Goal: Use online tool/utility: Utilize a website feature to perform a specific function

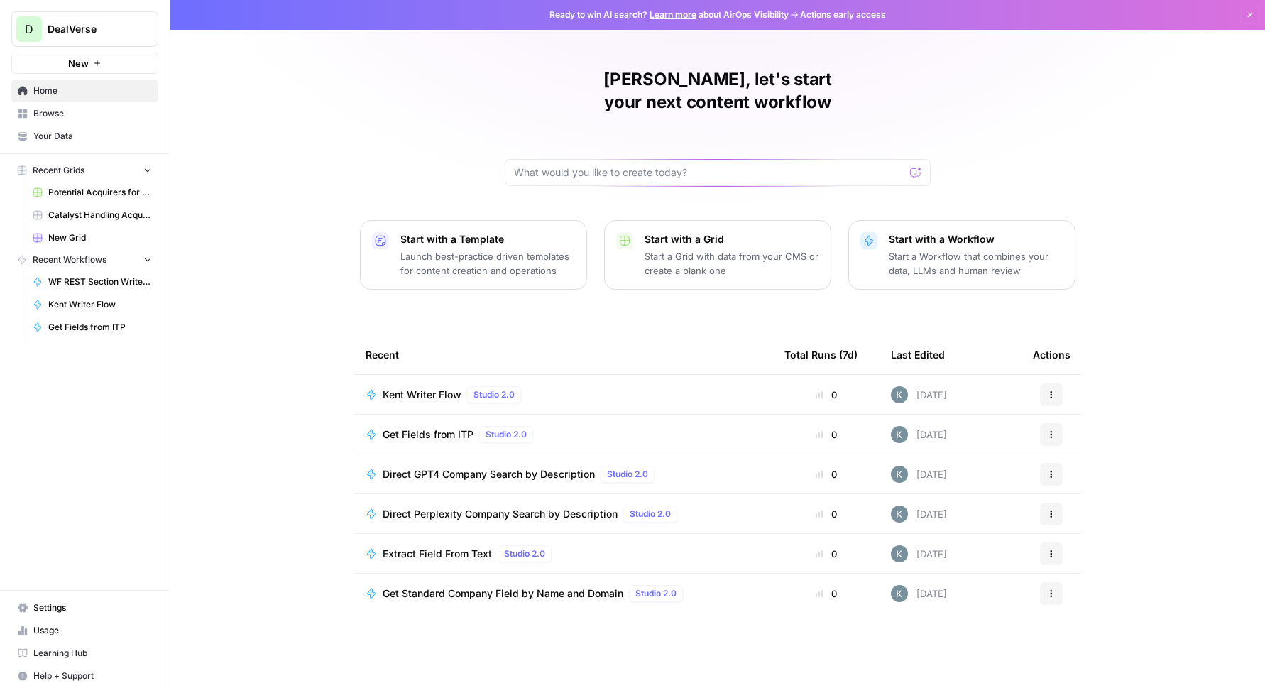
click at [420, 388] on span "Kent Writer Flow" at bounding box center [422, 395] width 79 height 14
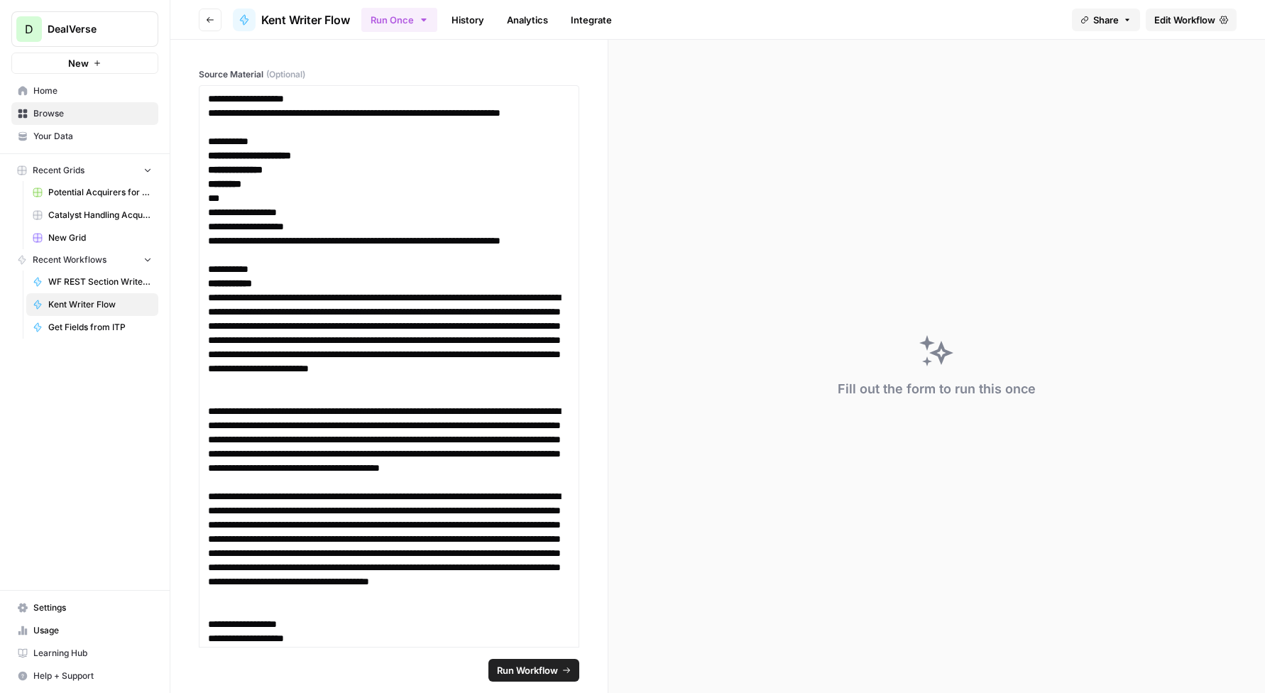
click at [206, 16] on icon "button" at bounding box center [210, 20] width 9 height 9
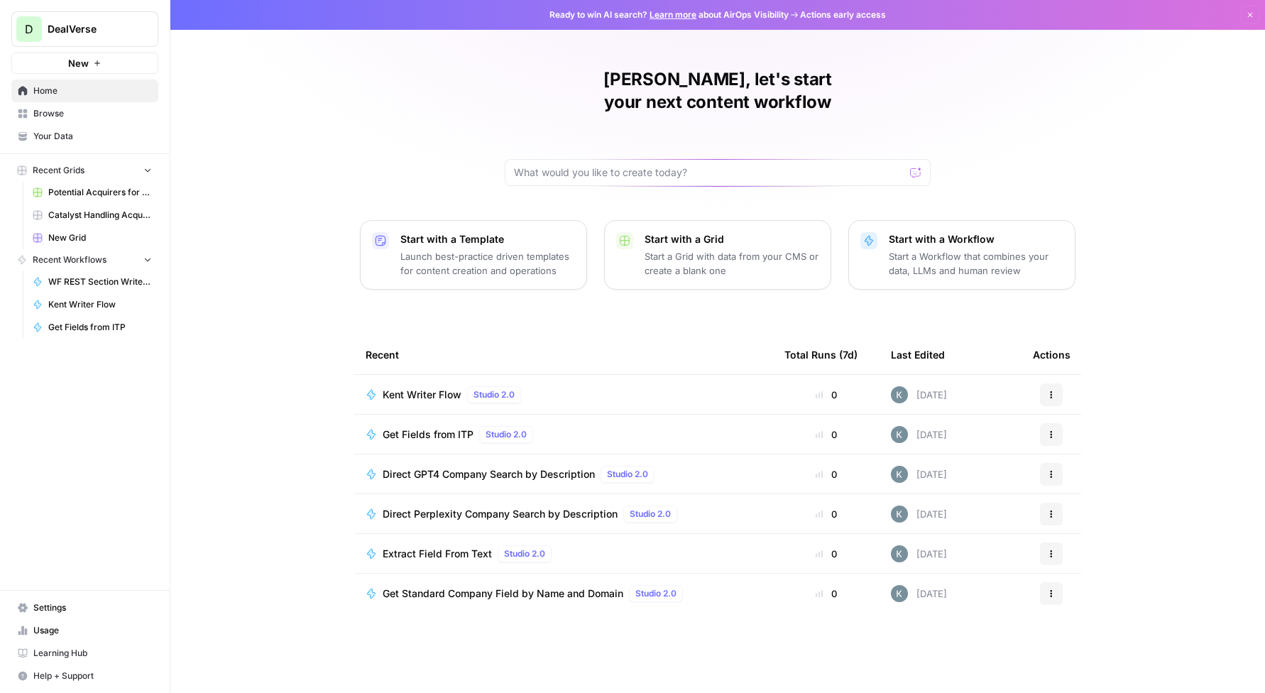
click at [409, 388] on span "Kent Writer Flow" at bounding box center [422, 395] width 79 height 14
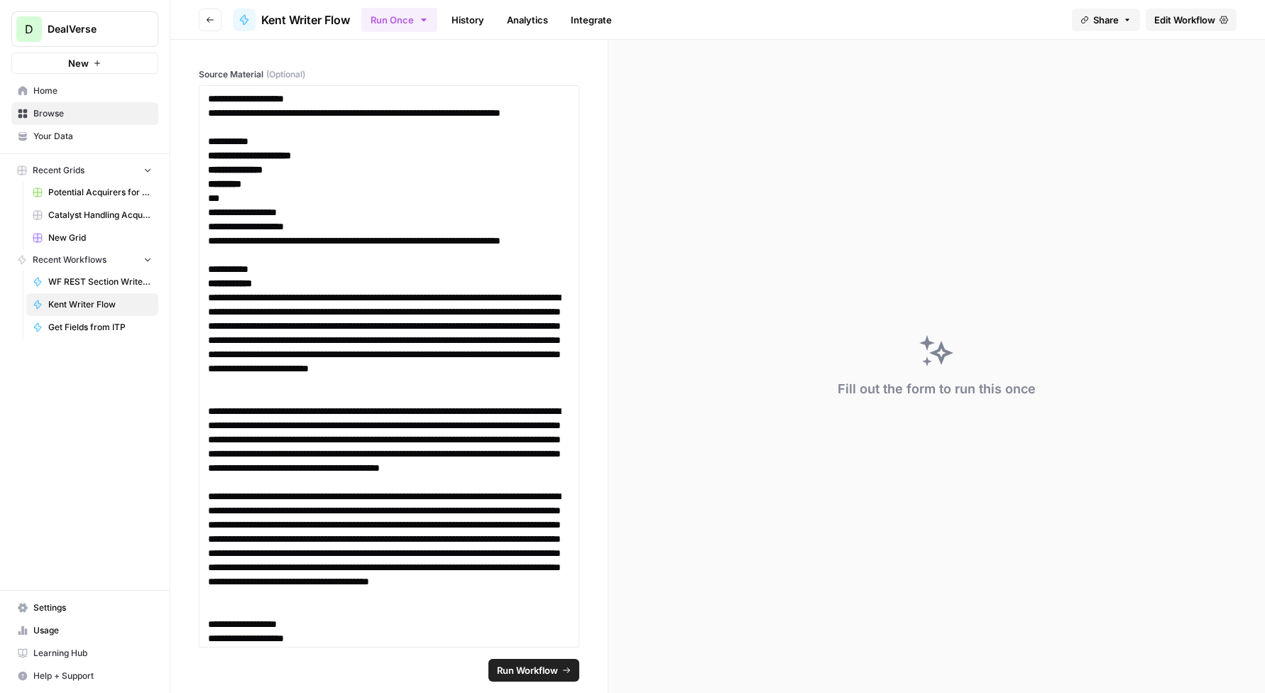
click at [1177, 18] on span "Edit Workflow" at bounding box center [1184, 20] width 61 height 14
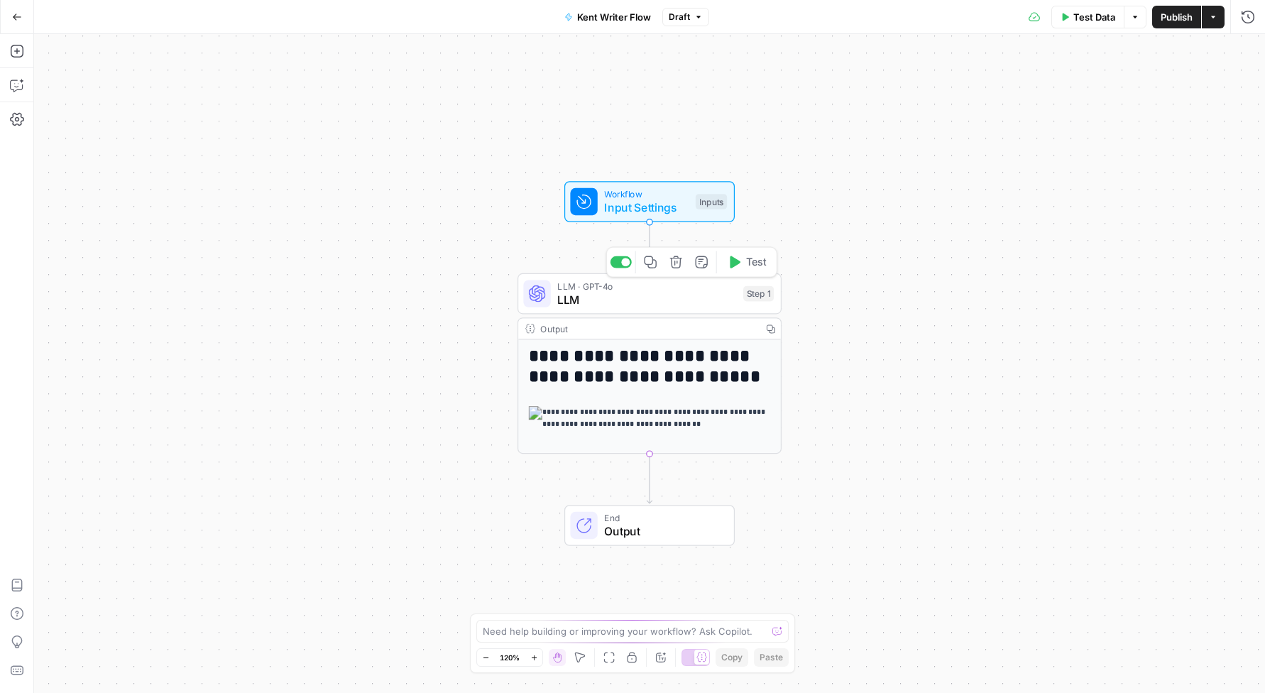
click at [655, 294] on span "LLM" at bounding box center [646, 299] width 179 height 17
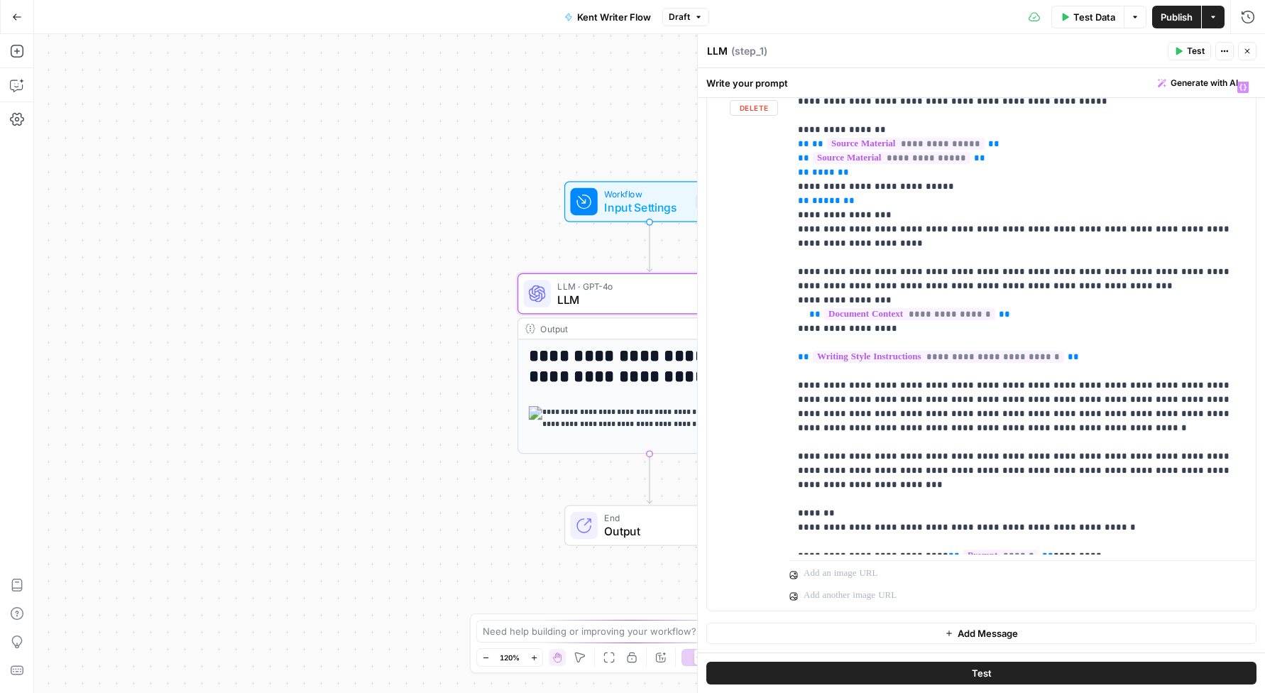
scroll to position [185, 0]
click at [1250, 54] on icon "button" at bounding box center [1247, 51] width 9 height 9
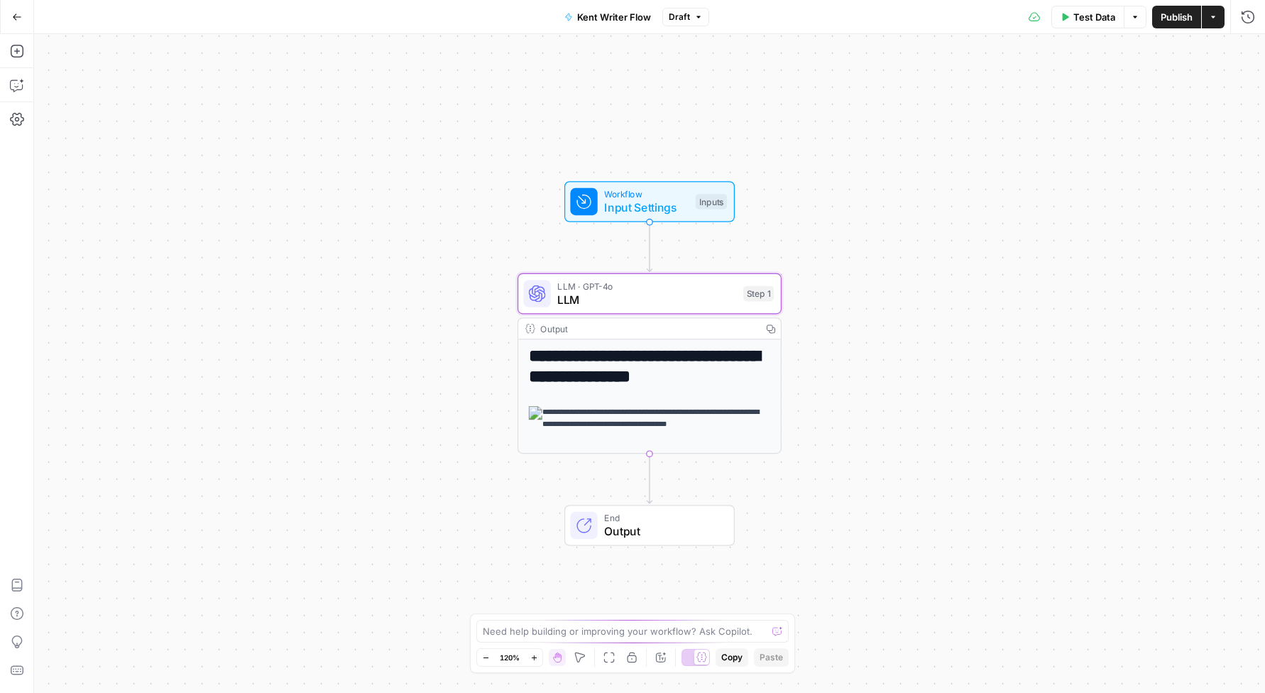
click at [620, 213] on span "Input Settings" at bounding box center [646, 207] width 84 height 17
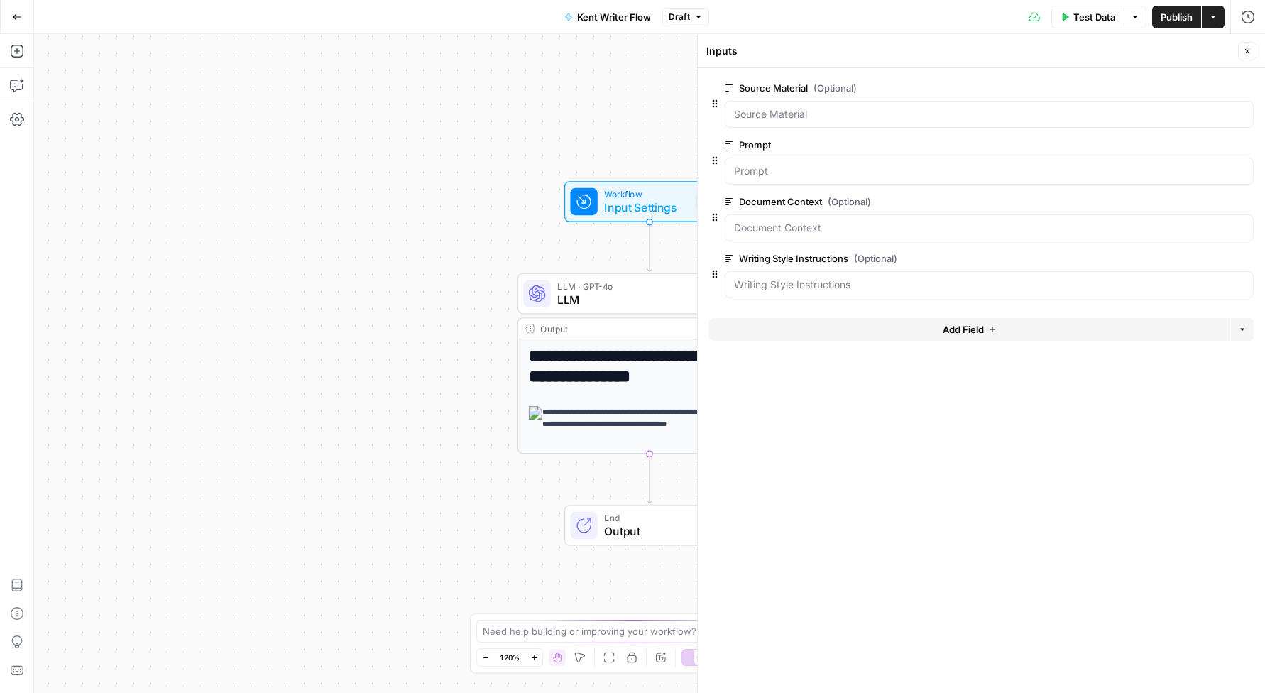
click at [1208, 253] on span "edit field" at bounding box center [1200, 258] width 31 height 11
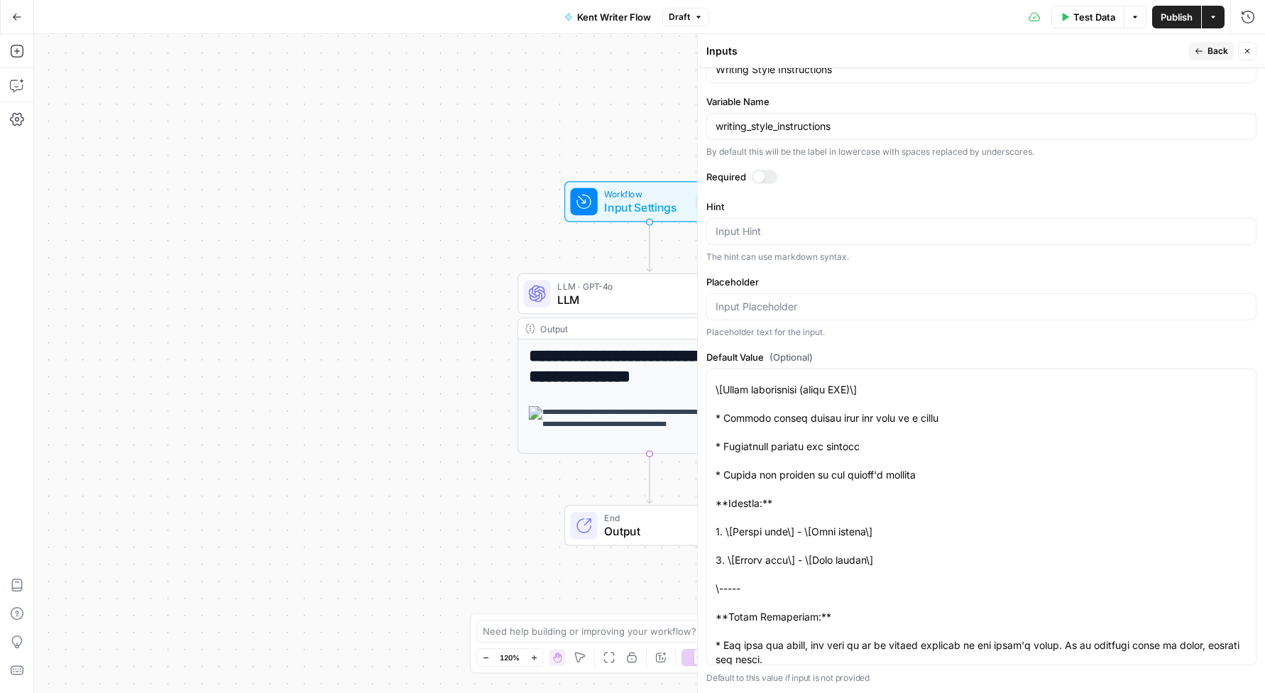
scroll to position [52, 0]
click at [19, 23] on button "Go Back" at bounding box center [17, 17] width 26 height 26
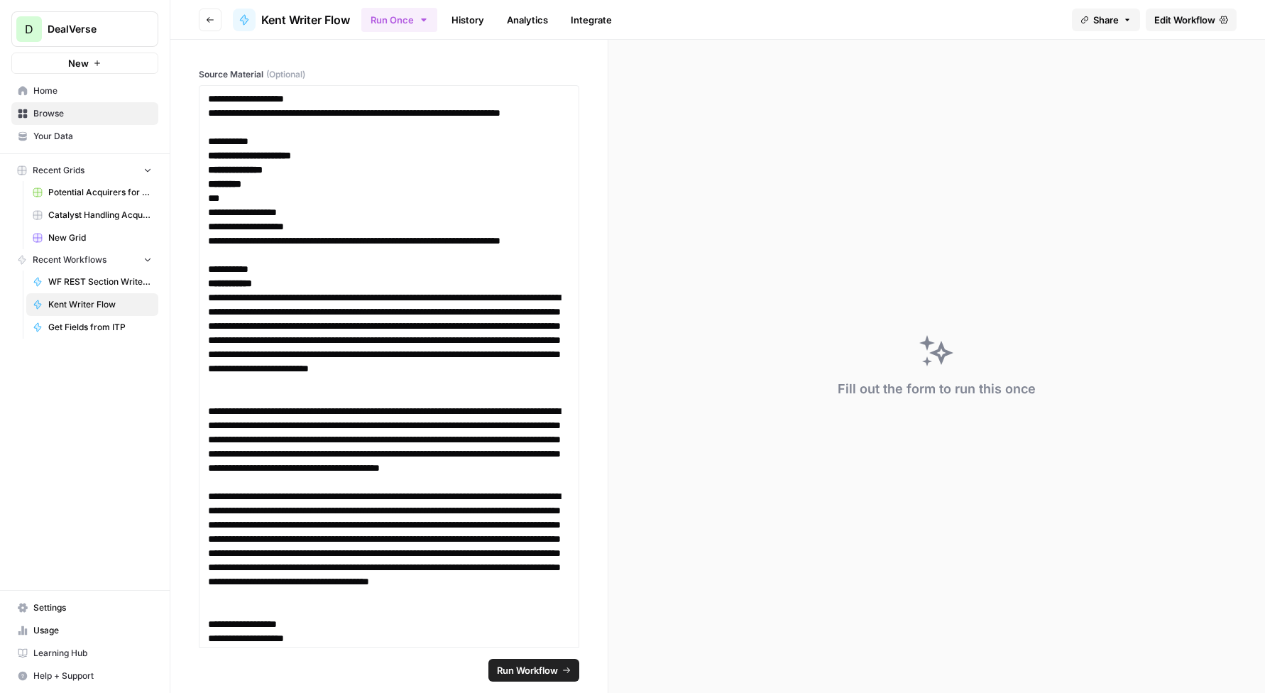
click at [200, 15] on button "Go back" at bounding box center [210, 20] width 23 height 23
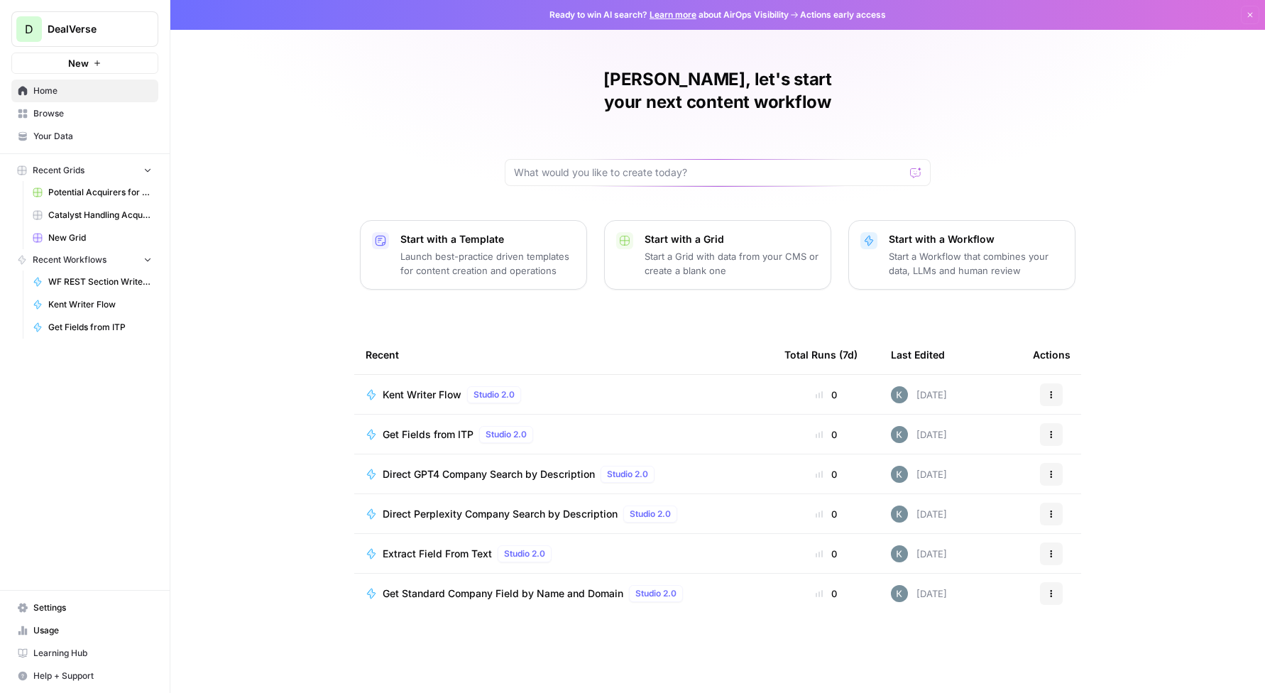
click at [60, 113] on span "Browse" at bounding box center [92, 113] width 119 height 13
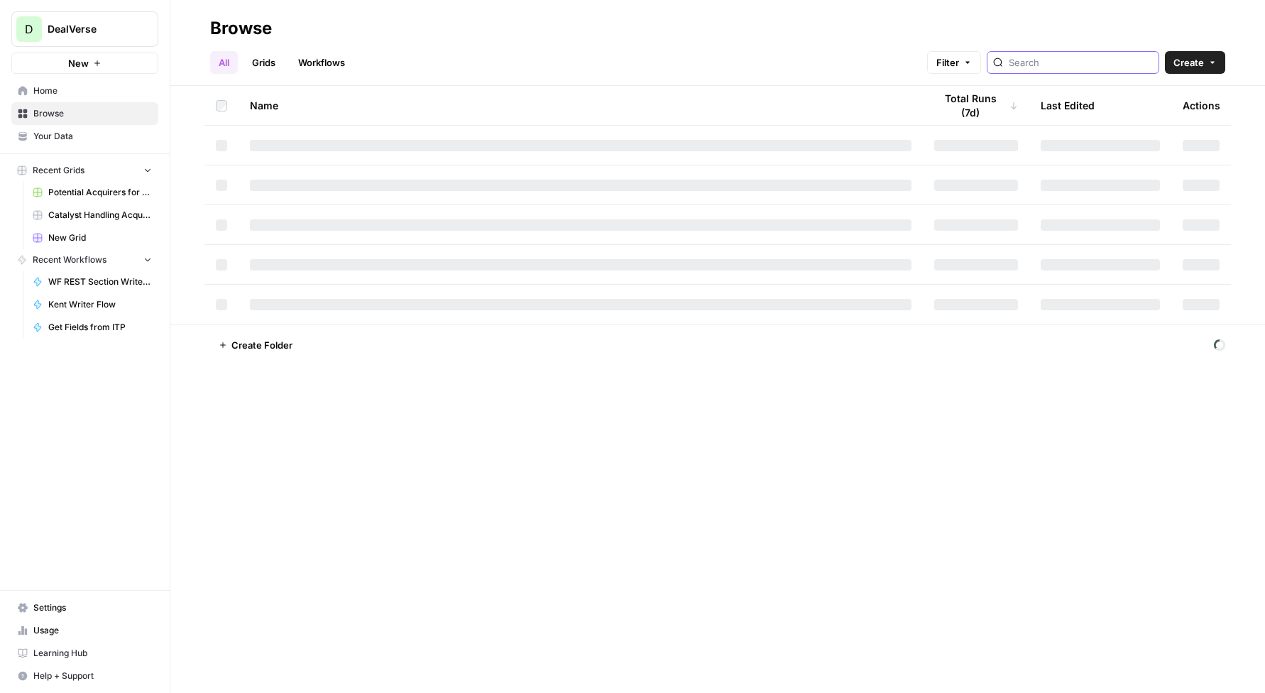
click at [1073, 65] on input "search" at bounding box center [1081, 62] width 144 height 14
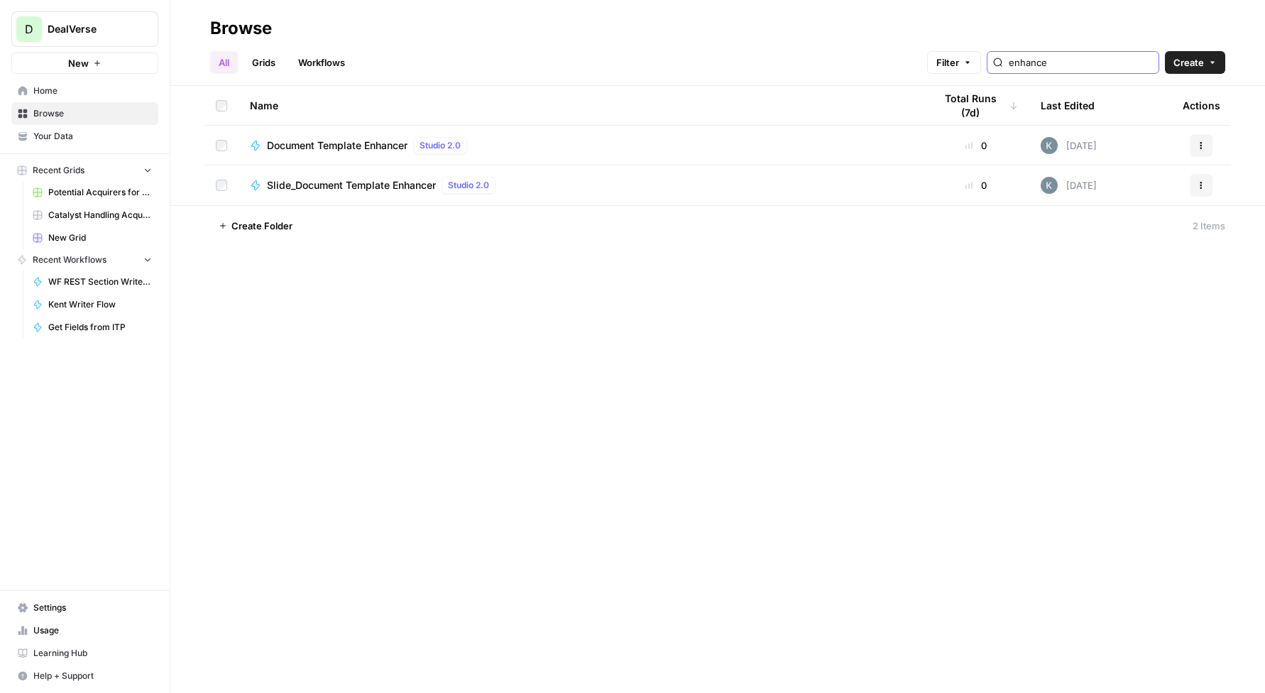
type input "enhance"
click at [363, 146] on span "Document Template Enhancer" at bounding box center [337, 145] width 141 height 14
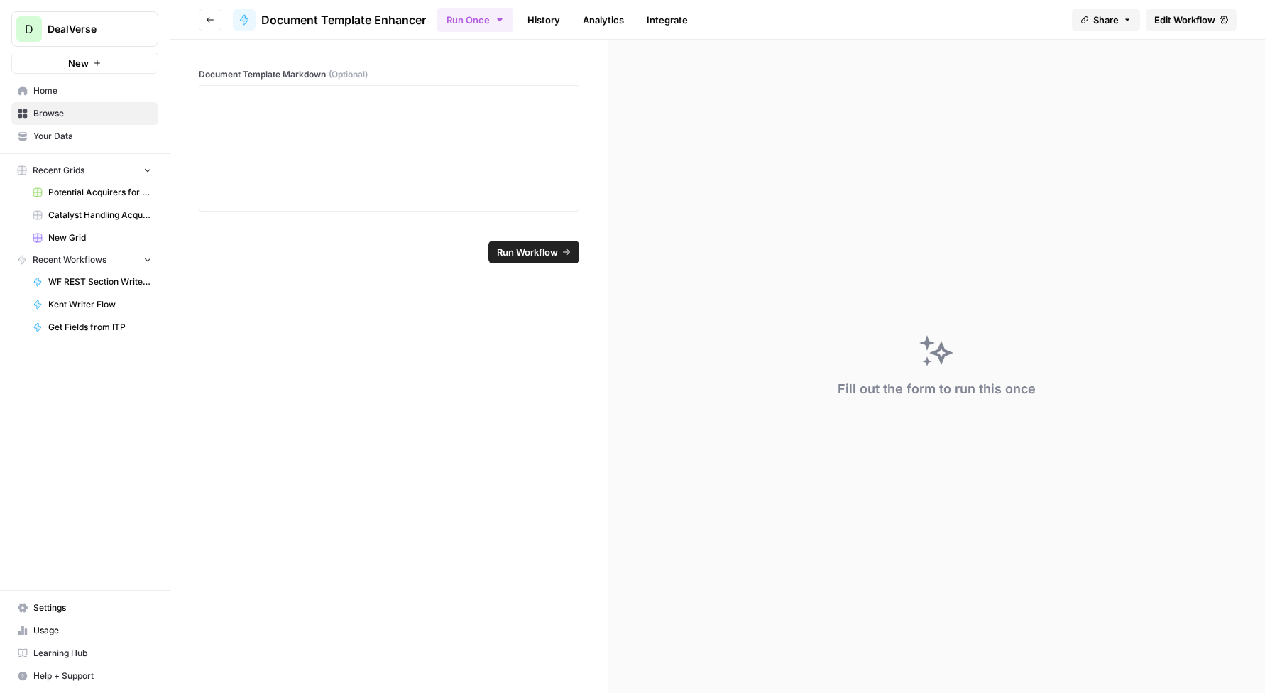
click at [547, 12] on link "History" at bounding box center [544, 20] width 50 height 23
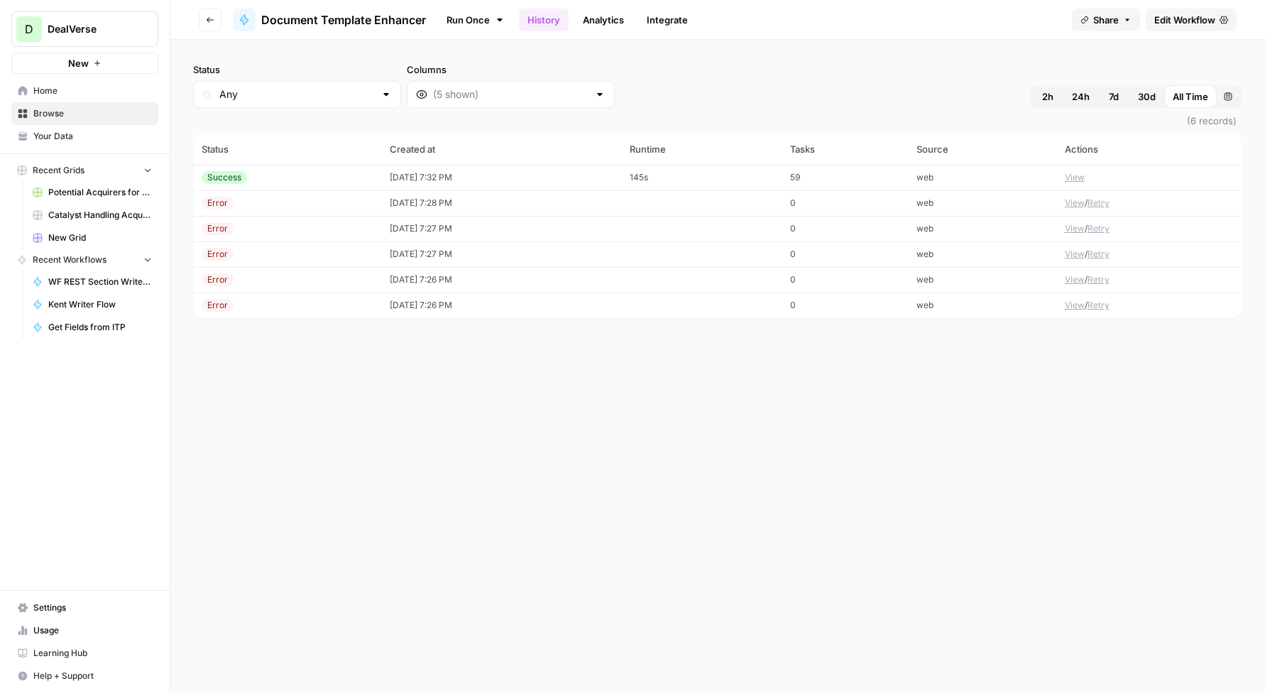
click at [233, 171] on div "Success" at bounding box center [224, 177] width 45 height 13
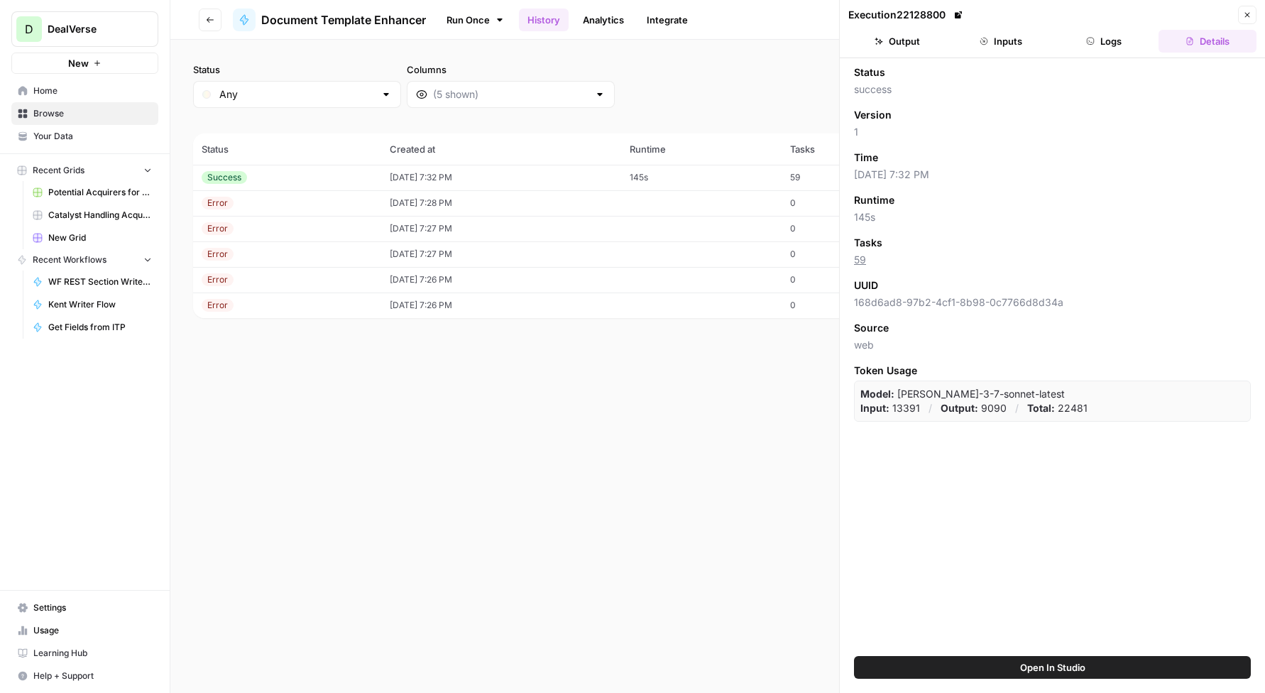
click at [906, 55] on header "Execution 22128800 Close Output Inputs Logs Details" at bounding box center [1052, 29] width 425 height 58
click at [905, 43] on button "Output" at bounding box center [897, 41] width 98 height 23
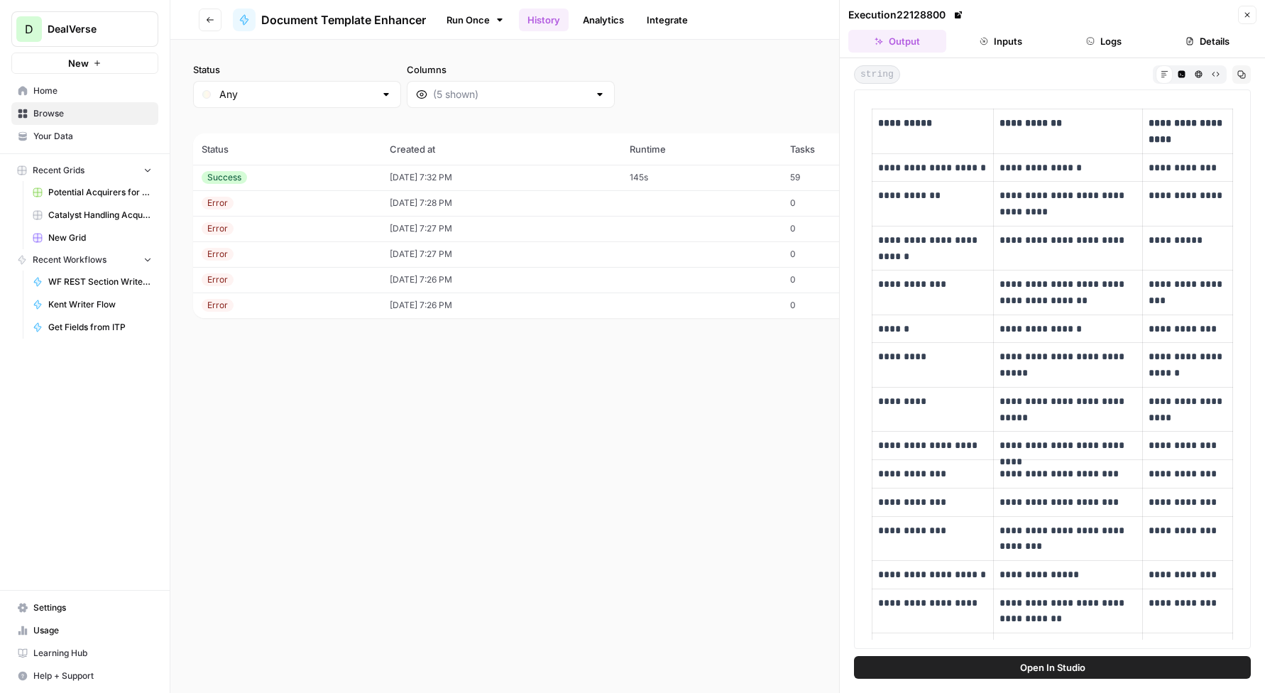
scroll to position [1184, 0]
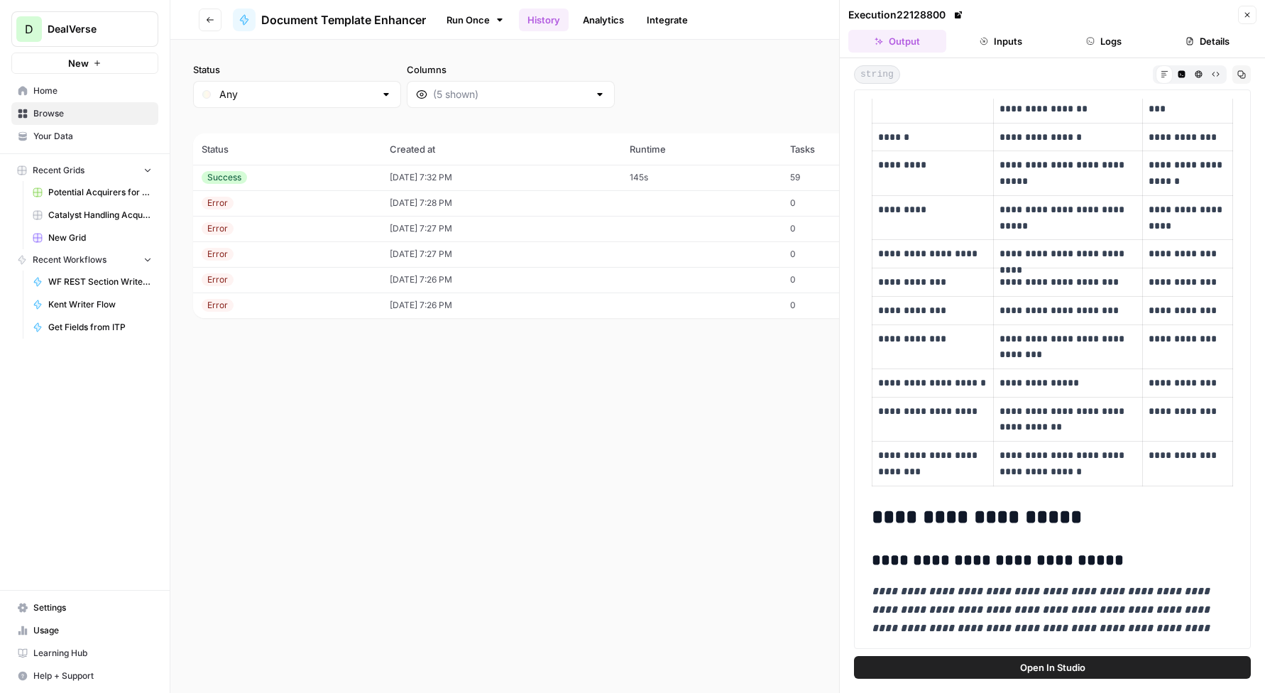
click at [1244, 67] on button "Copy" at bounding box center [1241, 74] width 18 height 18
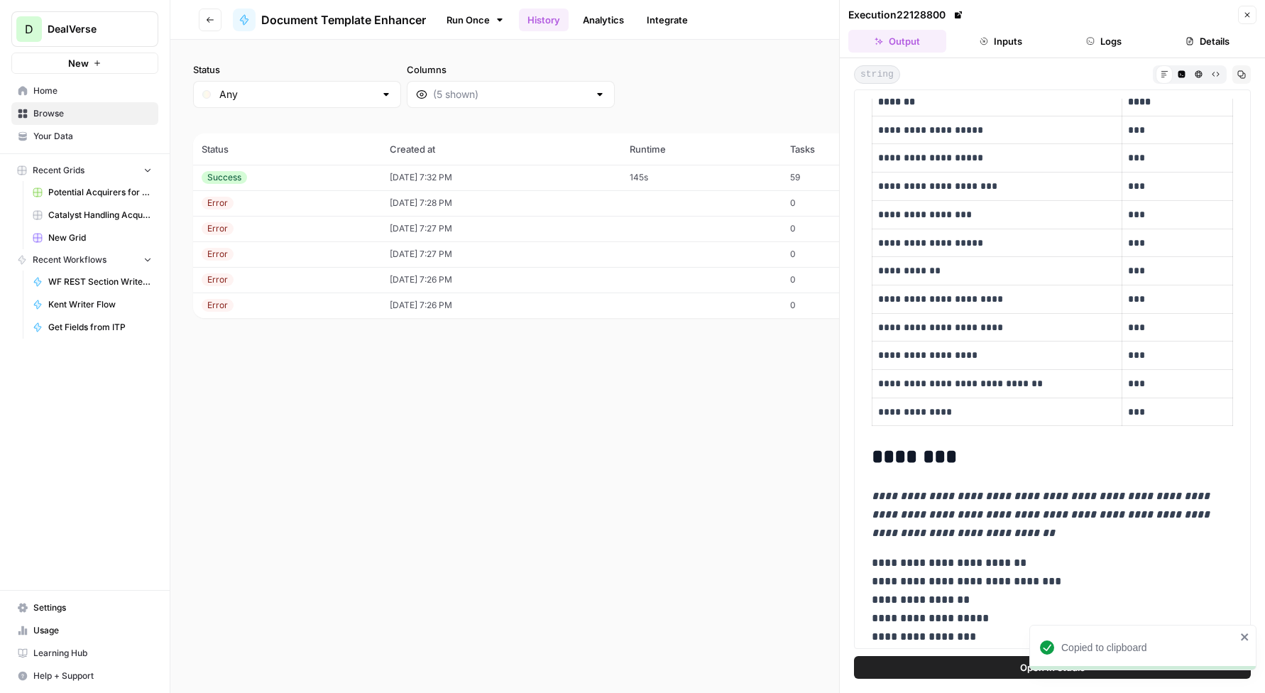
scroll to position [182, 0]
